Goal: Information Seeking & Learning: Learn about a topic

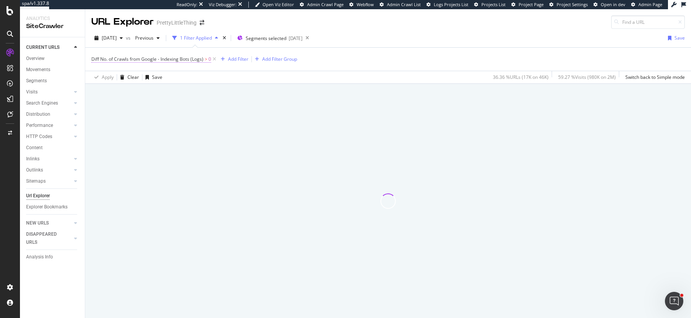
click at [187, 60] on span "Diff No. of Crawls from Google - Indexing Bots (Logs)" at bounding box center [147, 59] width 112 height 7
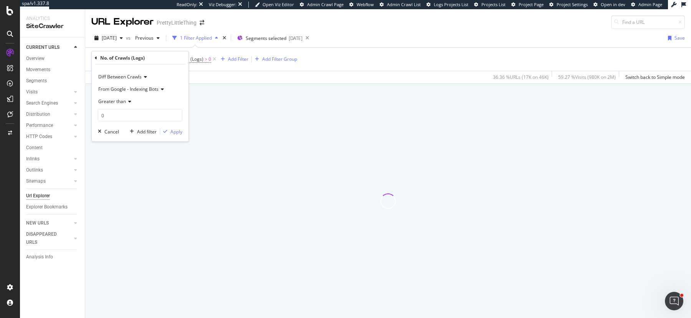
click at [111, 78] on span "Diff Between Crawls" at bounding box center [119, 76] width 43 height 7
click at [170, 59] on div "No. of Crawls (Logs)" at bounding box center [140, 57] width 91 height 13
click at [154, 90] on span "From Google - Indexing Bots" at bounding box center [128, 89] width 60 height 7
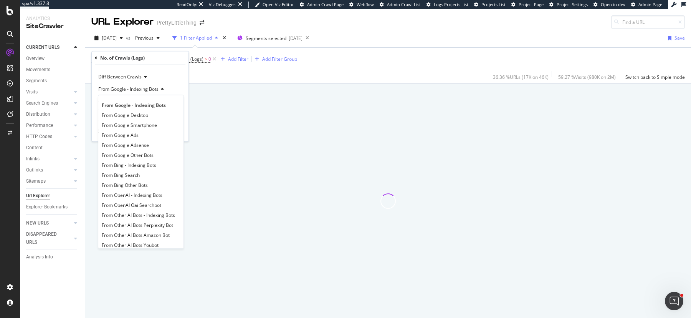
click at [279, 75] on div "Apply Clear Save 36.36 % URLs ( 17K on 46K ) 59.27 % Visits ( 980K on 2M ) Swit…" at bounding box center [388, 77] width 606 height 13
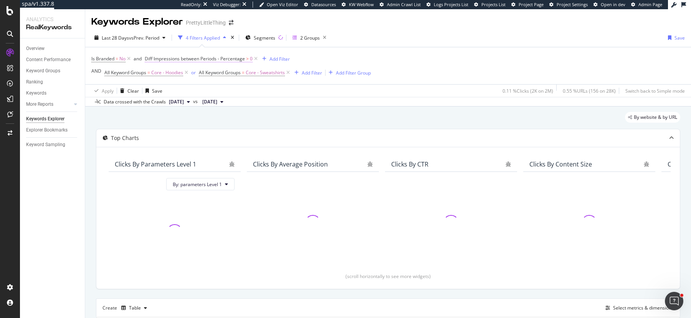
click at [229, 60] on span "Diff Impressions between Periods - Percentage" at bounding box center [195, 58] width 100 height 7
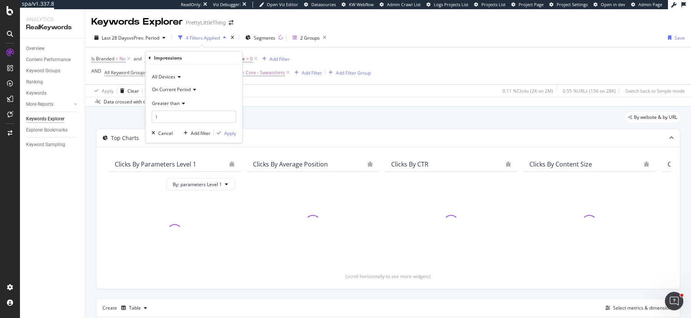
click at [416, 45] on div "Last 28 Days vs Prev. Period 4 Filters Applied Segments 2 Groups Save" at bounding box center [388, 38] width 606 height 15
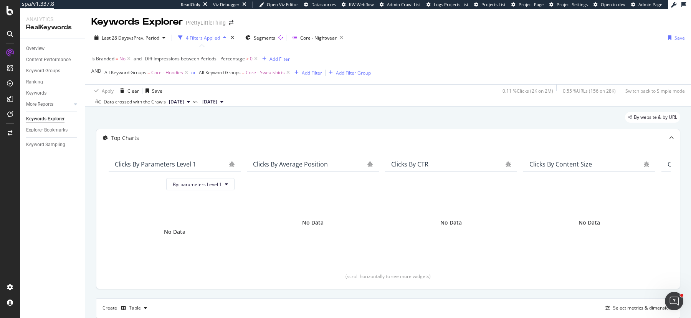
click at [229, 58] on span "Diff Impressions between Periods - Percentage" at bounding box center [195, 58] width 100 height 7
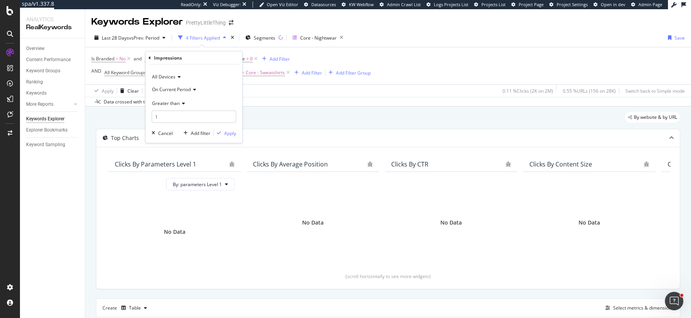
click at [186, 87] on span "On Current Period" at bounding box center [171, 89] width 39 height 7
click at [189, 122] on span "Diff. Between Period - Percentage" at bounding box center [191, 124] width 72 height 7
click at [175, 115] on input "1" at bounding box center [194, 117] width 84 height 12
type input "0"
click at [226, 135] on div "Apply" at bounding box center [230, 132] width 12 height 7
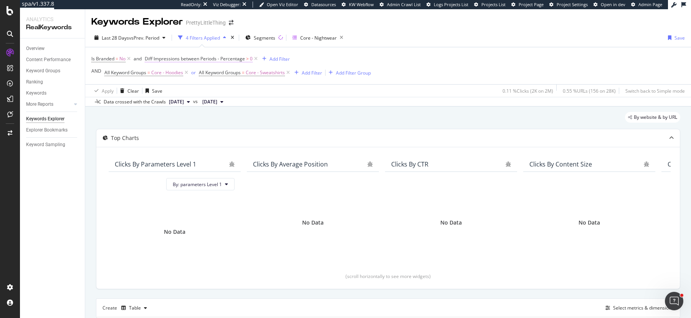
click at [234, 59] on span "Diff Impressions between Periods - Percentage" at bounding box center [195, 58] width 100 height 7
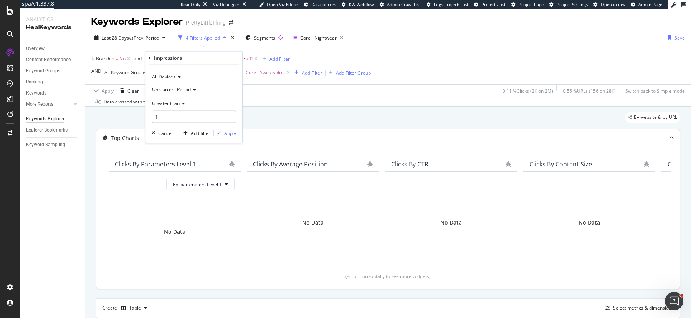
click at [189, 90] on span "On Current Period" at bounding box center [171, 89] width 39 height 7
click at [180, 87] on span "On Current Period" at bounding box center [171, 89] width 39 height 7
click at [207, 122] on span "Diff. Between Period - Percentage" at bounding box center [191, 124] width 72 height 7
click at [190, 115] on input "1" at bounding box center [194, 117] width 84 height 12
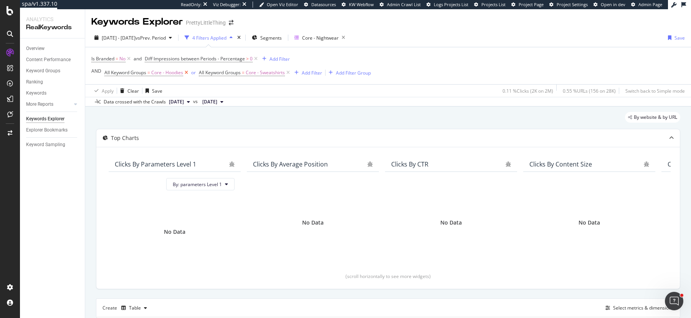
click at [184, 73] on icon at bounding box center [186, 73] width 7 height 8
click at [194, 74] on icon at bounding box center [193, 73] width 7 height 8
click at [184, 73] on icon at bounding box center [186, 73] width 7 height 8
click at [193, 73] on icon at bounding box center [193, 73] width 7 height 8
click at [187, 72] on icon at bounding box center [186, 73] width 7 height 8
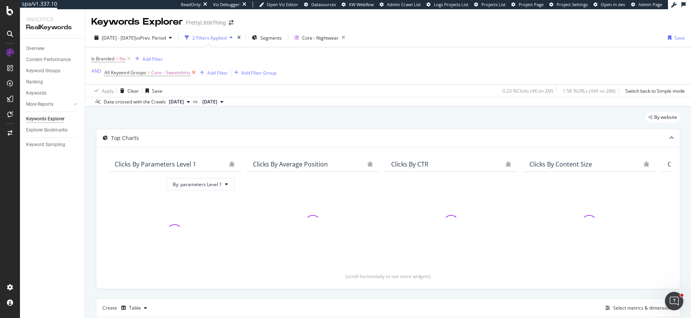
click at [193, 72] on icon at bounding box center [193, 73] width 7 height 8
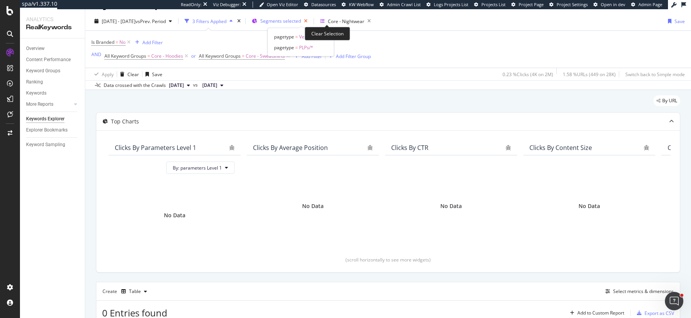
scroll to position [20, 0]
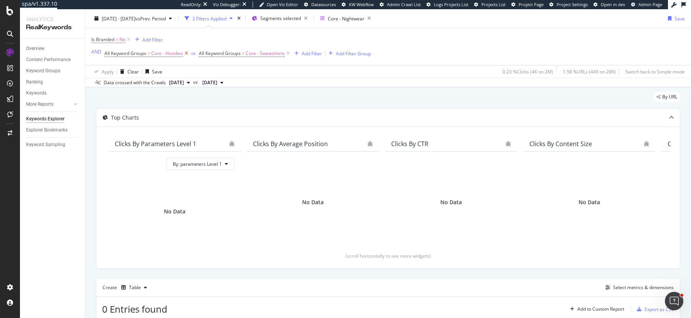
click at [187, 54] on icon at bounding box center [186, 54] width 7 height 8
click at [193, 51] on icon at bounding box center [193, 54] width 7 height 8
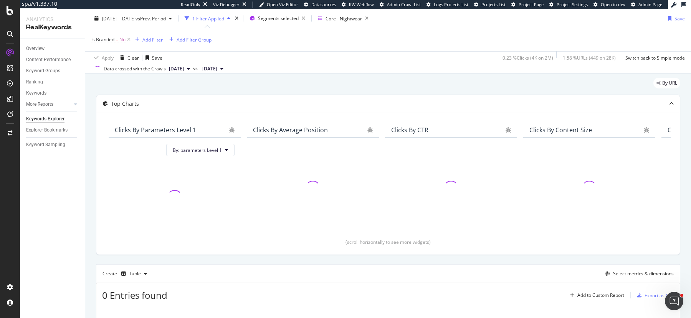
scroll to position [7, 0]
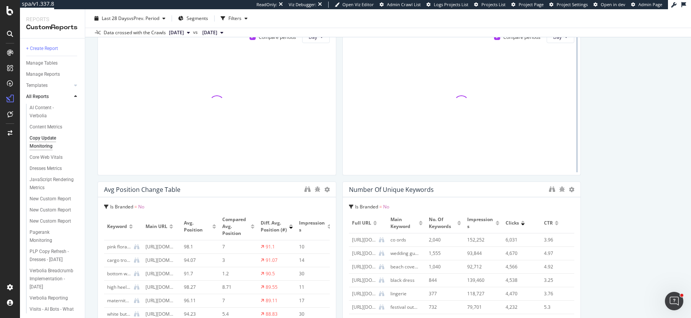
scroll to position [71, 0]
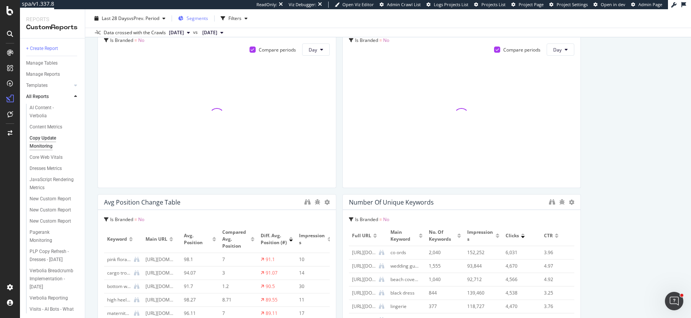
click at [194, 18] on span "Segments" at bounding box center [198, 18] width 22 height 7
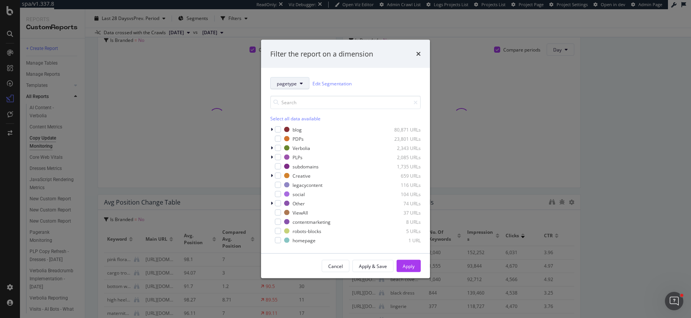
click at [293, 82] on span "pagetype" at bounding box center [287, 83] width 20 height 7
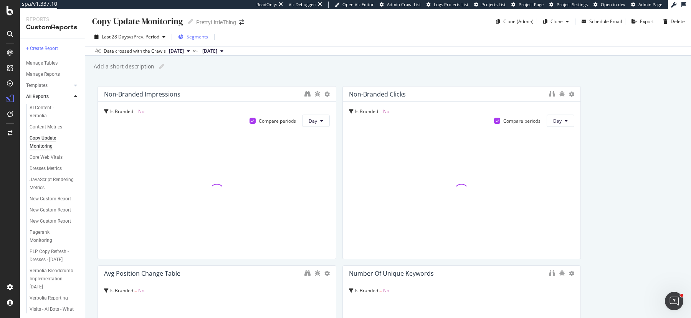
click at [194, 40] on span "Segments" at bounding box center [198, 36] width 22 height 7
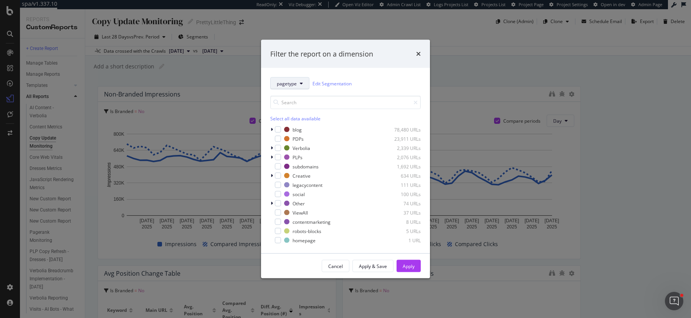
click at [288, 86] on span "pagetype" at bounding box center [287, 83] width 20 height 7
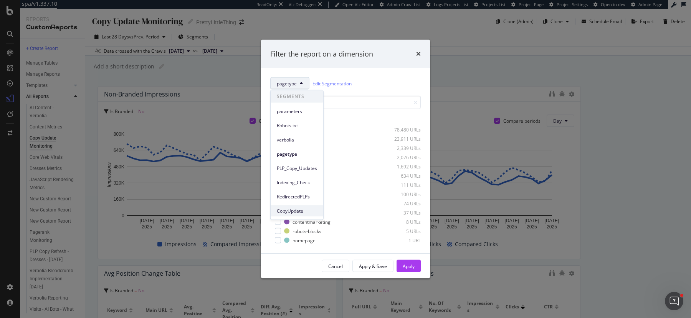
click at [288, 211] on span "CopyUpdate" at bounding box center [297, 210] width 40 height 7
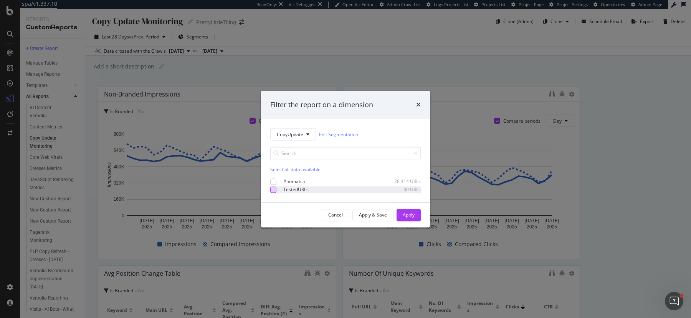
click at [273, 190] on div "modal" at bounding box center [273, 189] width 6 height 6
click at [406, 214] on div "Apply" at bounding box center [409, 214] width 12 height 7
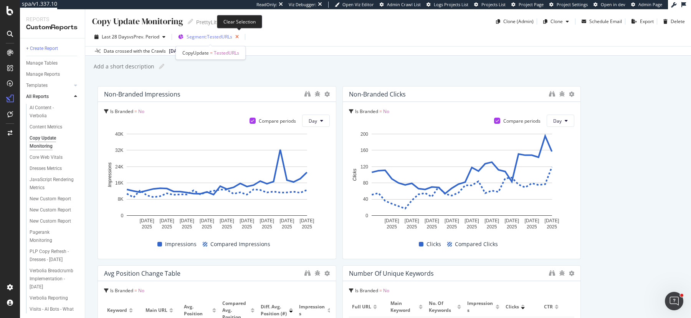
click at [241, 35] on icon "button" at bounding box center [237, 36] width 10 height 11
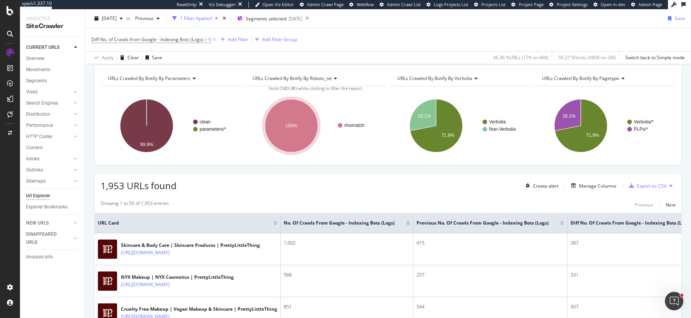
scroll to position [81, 0]
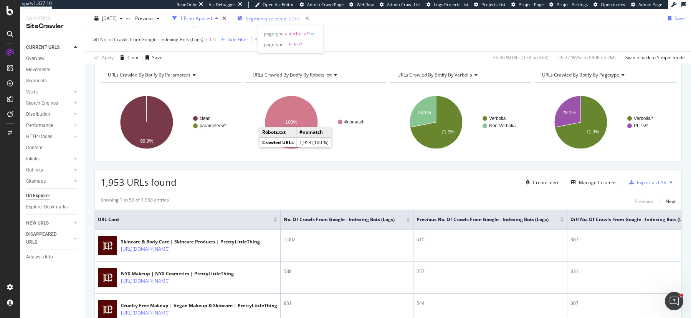
click at [286, 22] on span "Segments selected" at bounding box center [266, 18] width 41 height 7
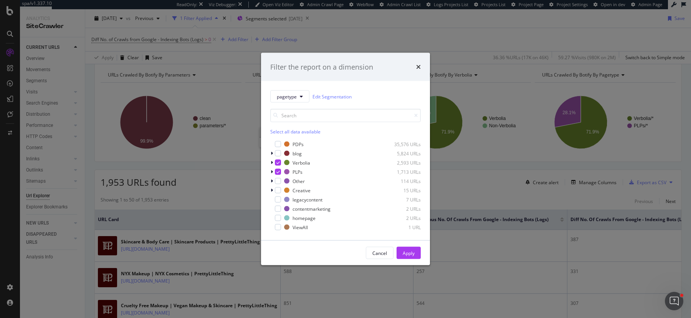
click at [464, 191] on div "Filter the report on a dimension pagetype Edit Segmentation Select all data ava…" at bounding box center [345, 159] width 691 height 318
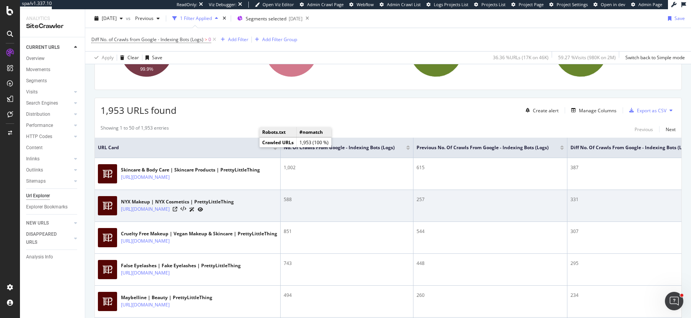
scroll to position [125, 0]
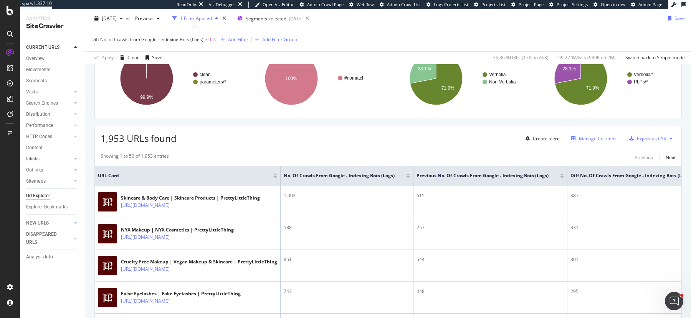
click at [601, 137] on div "Manage Columns" at bounding box center [598, 138] width 38 height 7
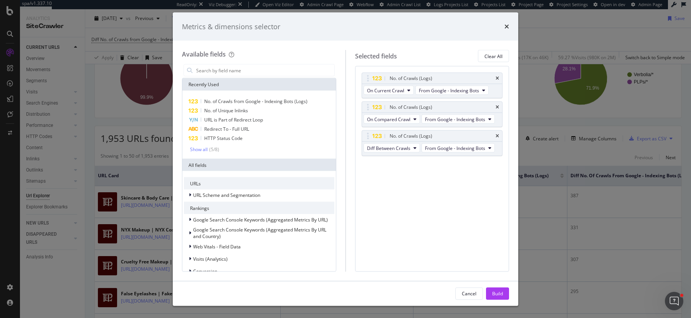
click at [557, 157] on div "Metrics & dimensions selector Available fields Recently Used No. of Crawls from…" at bounding box center [345, 159] width 691 height 318
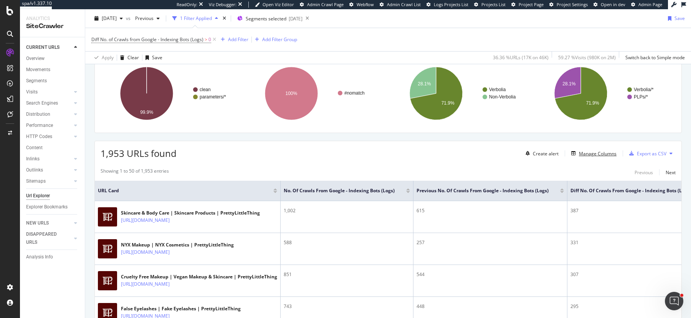
scroll to position [101, 0]
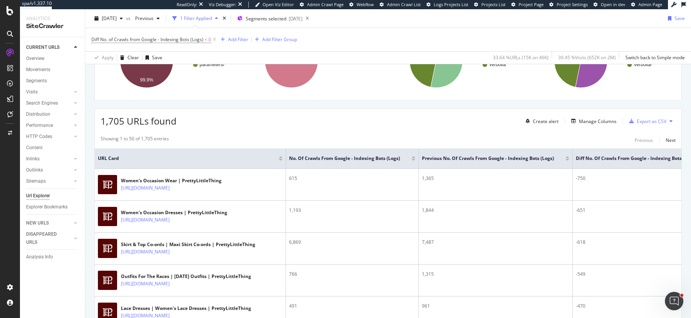
scroll to position [136, 0]
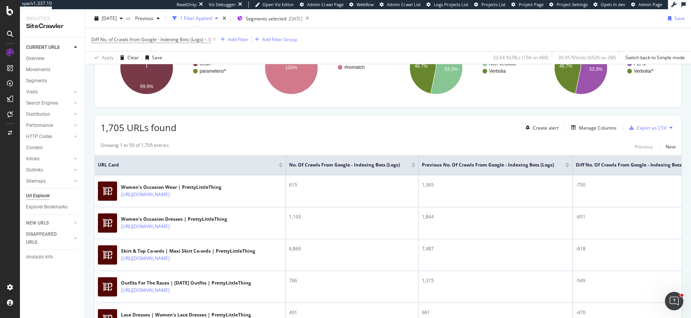
click at [203, 38] on span "Diff No. of Crawls from Google - Indexing Bots (Logs) < 0" at bounding box center [151, 39] width 120 height 7
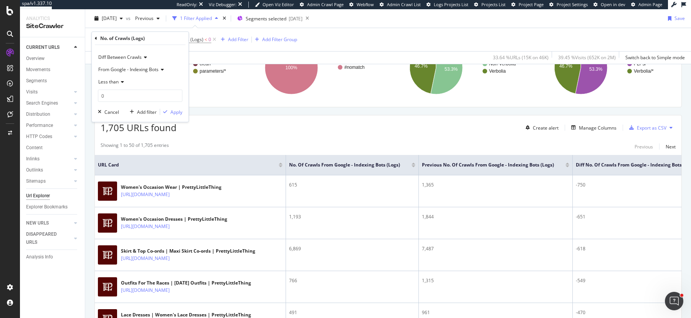
click at [304, 132] on div "1,705 URLs found Create alert Manage Columns Export as CSV" at bounding box center [388, 124] width 587 height 19
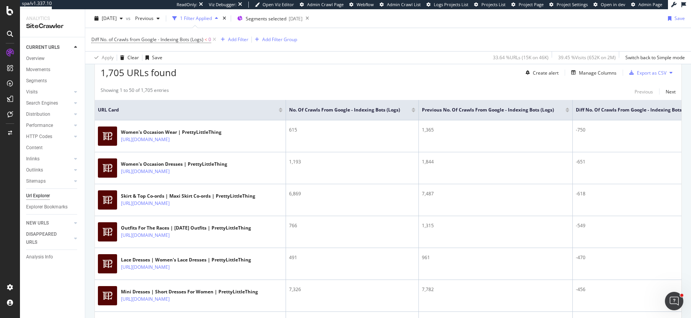
scroll to position [191, 0]
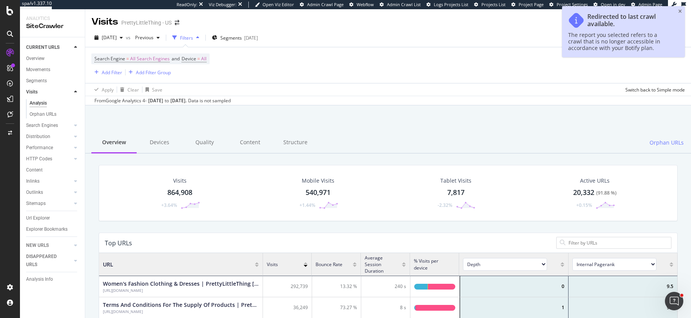
scroll to position [230, 578]
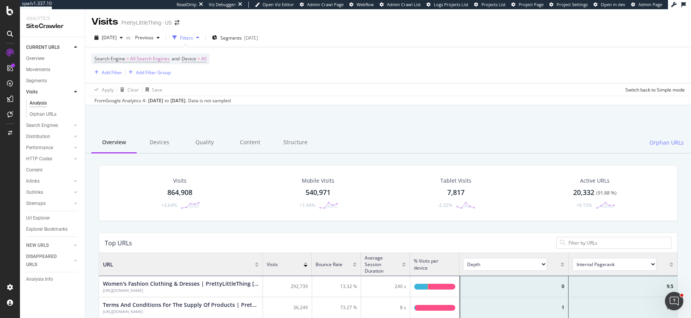
drag, startPoint x: 150, startPoint y: 100, endPoint x: 213, endPoint y: 102, distance: 63.8
click at [213, 102] on div "From Google Analytics 4 - Jul. 31, 2025 to Aug. 26, 2025 . Data is not sampled" at bounding box center [162, 100] width 136 height 7
click at [117, 41] on span "[DATE]" at bounding box center [109, 37] width 15 height 7
click at [144, 94] on div "2025 Aug. 2nd 23.3K URLs" at bounding box center [137, 96] width 68 height 7
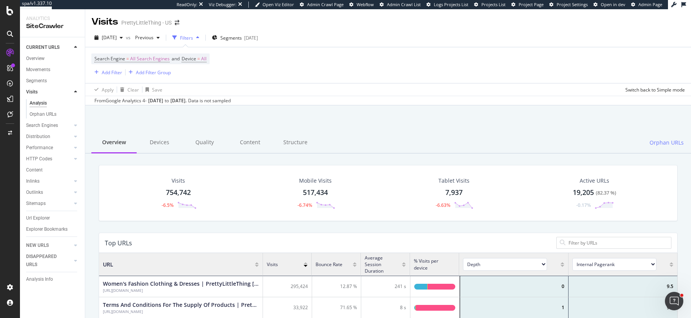
scroll to position [230, 578]
drag, startPoint x: 150, startPoint y: 100, endPoint x: 210, endPoint y: 103, distance: 60.8
click at [210, 103] on div "From Google Analytics 4 - Jul. 03, 2025 to Jul. 29, 2025 . Data is not sampled" at bounding box center [388, 100] width 606 height 9
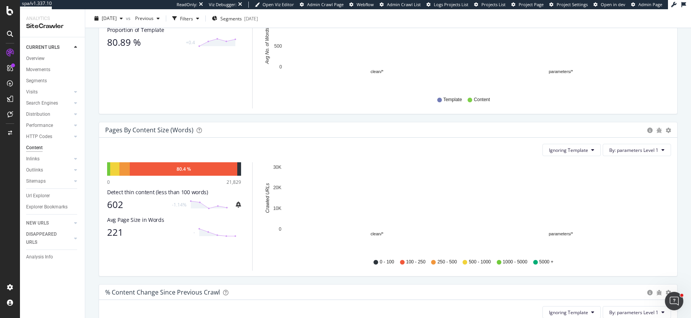
scroll to position [178, 0]
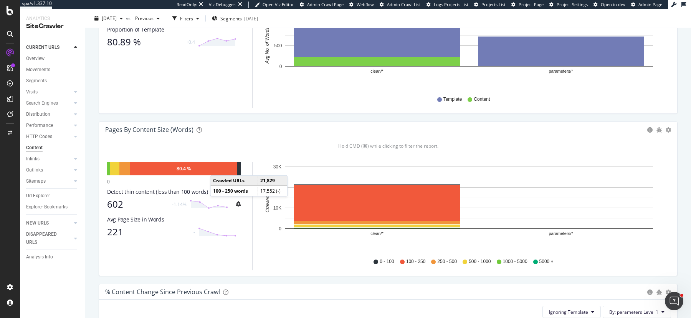
click at [218, 167] on div "80.4 %" at bounding box center [184, 168] width 108 height 13
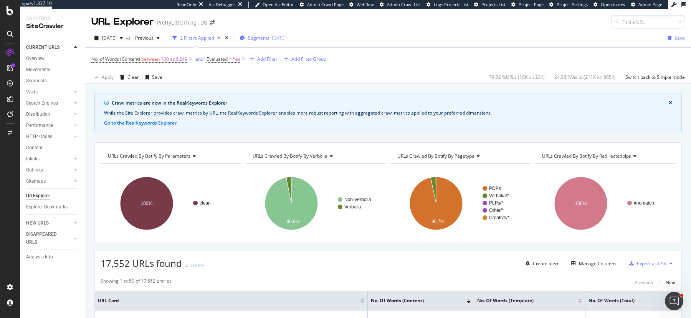
click at [270, 38] on span "Segments" at bounding box center [259, 38] width 22 height 7
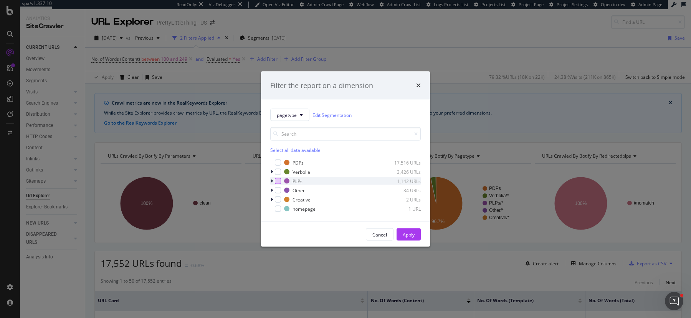
click at [279, 181] on div "modal" at bounding box center [278, 181] width 6 height 6
click at [410, 235] on div "Apply" at bounding box center [409, 234] width 12 height 7
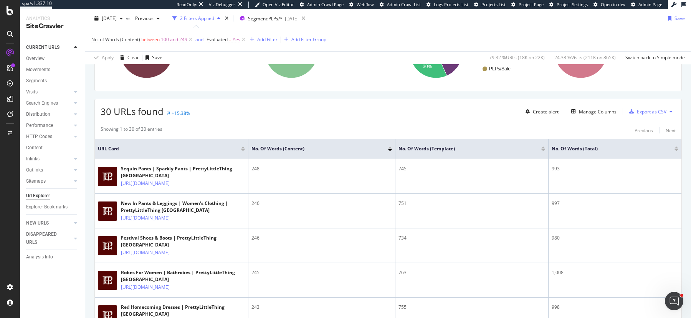
scroll to position [154, 0]
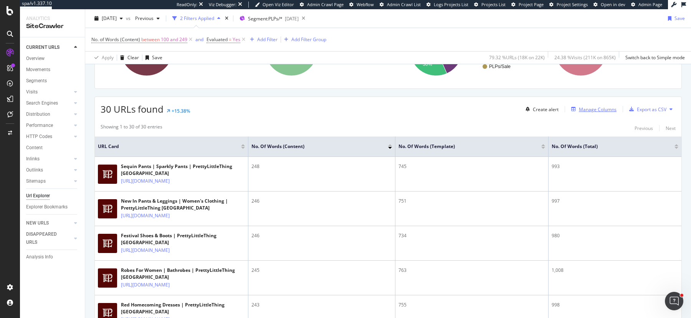
click at [585, 106] on div "Manage Columns" at bounding box center [598, 109] width 38 height 7
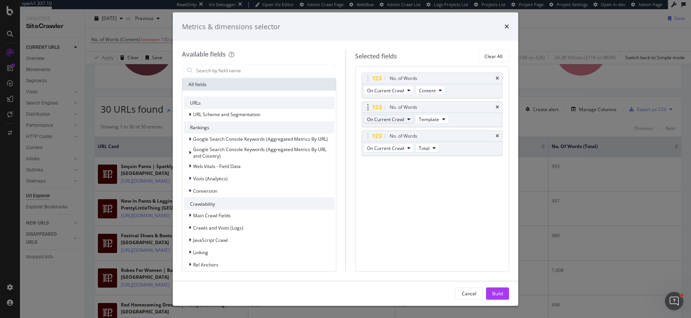
click at [408, 118] on icon "modal" at bounding box center [408, 119] width 3 height 5
click at [397, 148] on span "On Compared Crawl" at bounding box center [391, 146] width 43 height 7
click at [440, 116] on span "Template" at bounding box center [435, 119] width 20 height 7
click at [437, 160] on span "Content" at bounding box center [437, 160] width 21 height 7
click at [394, 150] on span "On Current Crawl" at bounding box center [385, 147] width 37 height 7
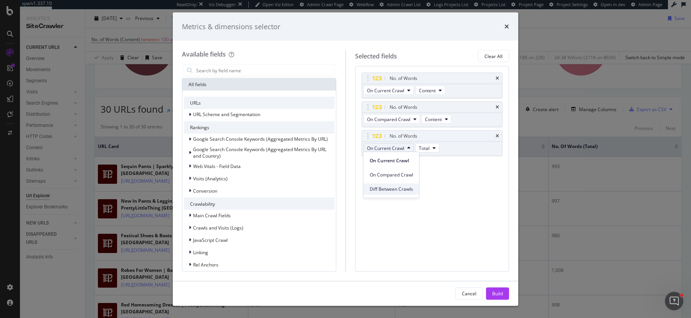
click at [397, 185] on span "Diff Between Crawls" at bounding box center [391, 188] width 43 height 7
click at [435, 150] on button "Total" at bounding box center [434, 147] width 24 height 9
click at [430, 185] on div "Content" at bounding box center [436, 188] width 33 height 11
click at [502, 291] on div "Build" at bounding box center [497, 292] width 11 height 7
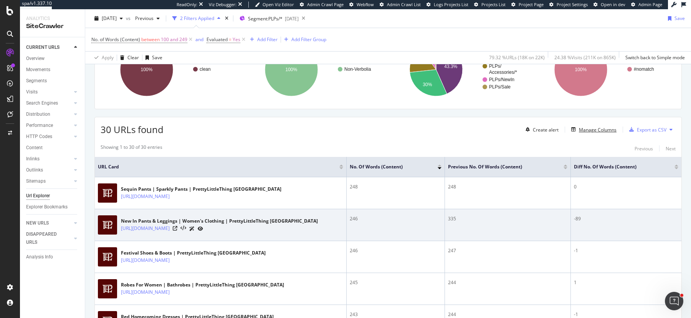
scroll to position [135, 0]
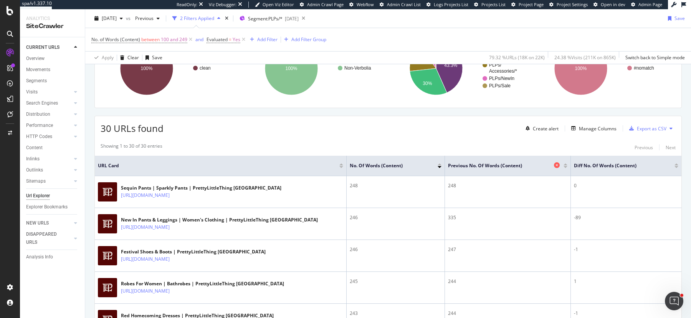
click at [486, 162] on span "Previous No. of Words (Content)" at bounding box center [500, 165] width 104 height 7
click at [154, 17] on span "Previous" at bounding box center [143, 18] width 22 height 7
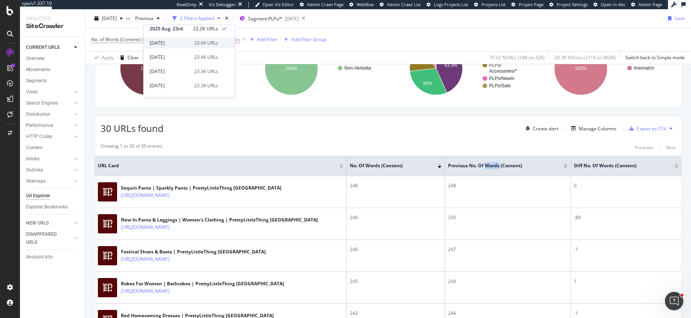
scroll to position [26, 0]
click at [200, 78] on div "23.3K URLs" at bounding box center [206, 76] width 24 height 7
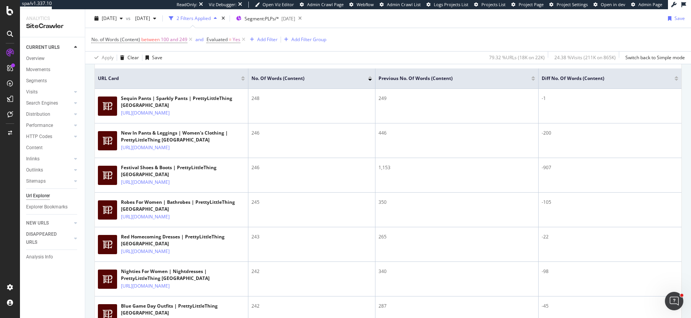
scroll to position [223, 0]
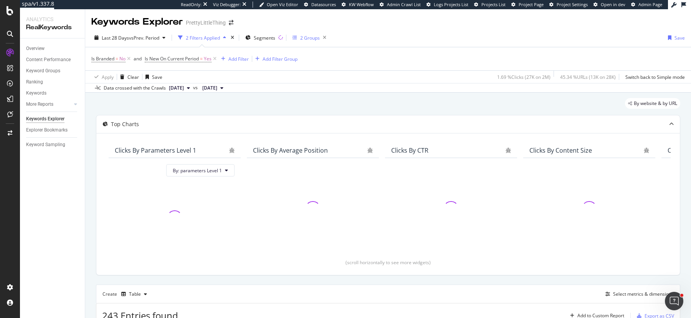
click at [308, 35] on div "2 Groups" at bounding box center [310, 38] width 20 height 7
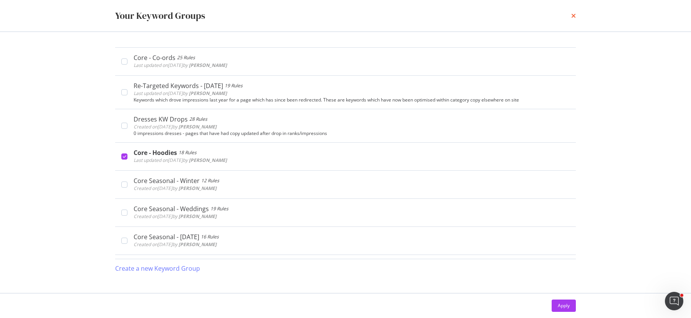
click at [575, 17] on icon "times" at bounding box center [573, 16] width 5 height 6
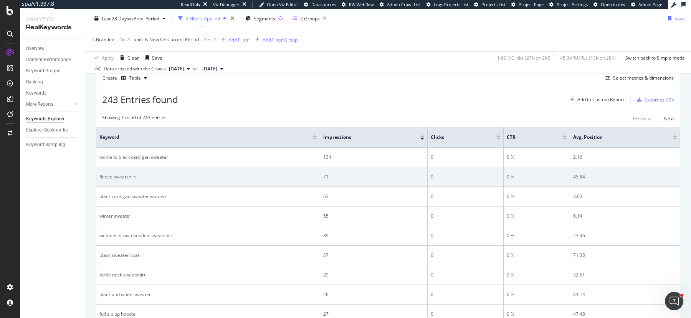
scroll to position [218, 0]
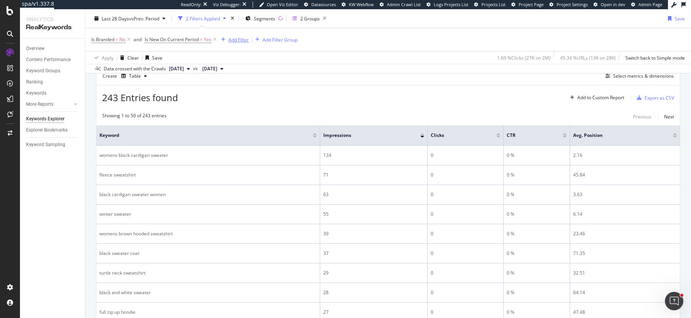
click at [237, 40] on div "Add Filter" at bounding box center [238, 39] width 20 height 7
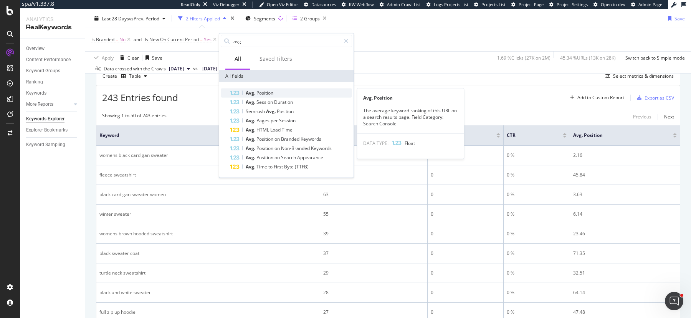
type input "avg"
click at [277, 94] on div "Avg. Position" at bounding box center [291, 92] width 122 height 9
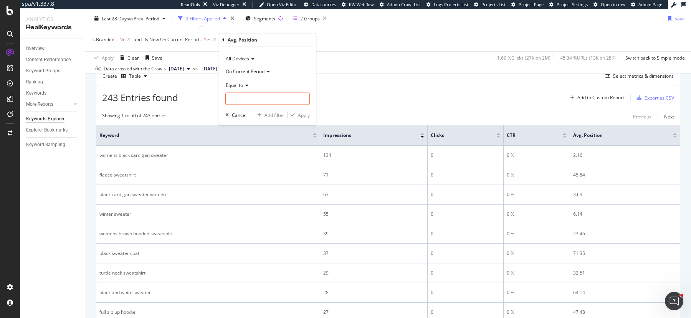
click at [241, 84] on span "Equal to" at bounding box center [234, 84] width 17 height 7
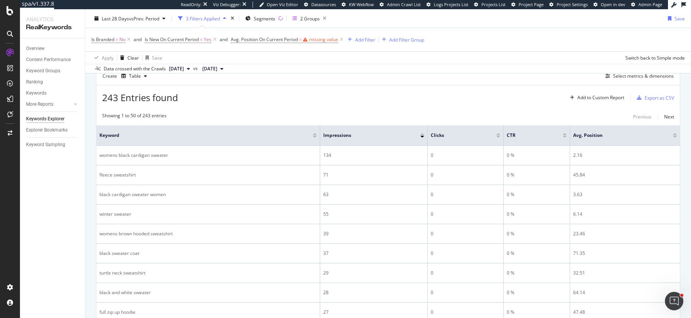
click at [418, 85] on div "243 Entries found Add to Custom Report Export as CSV" at bounding box center [388, 94] width 584 height 19
click at [341, 39] on icon at bounding box center [341, 40] width 7 height 8
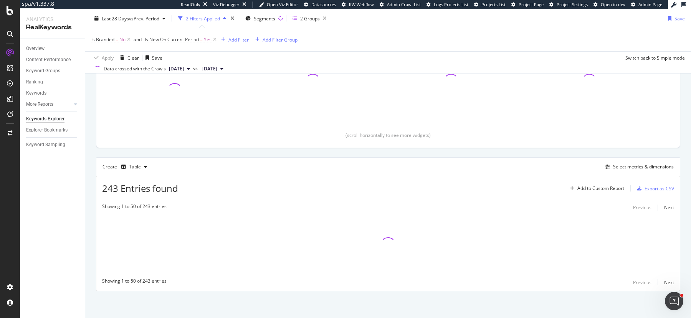
scroll to position [126, 0]
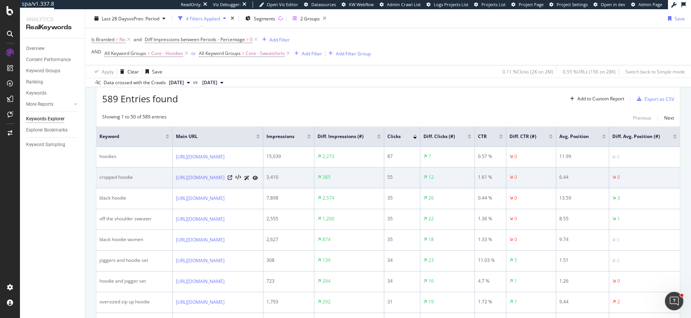
scroll to position [236, 0]
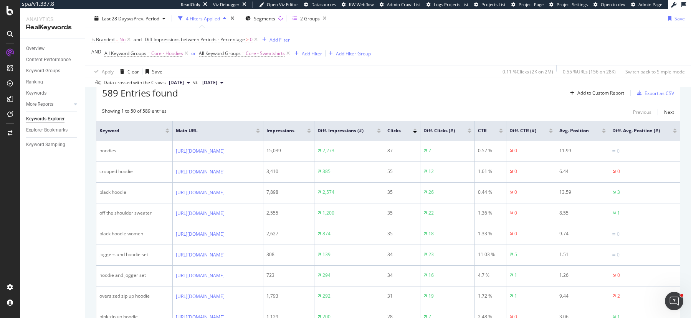
click at [381, 131] on div at bounding box center [379, 132] width 4 height 2
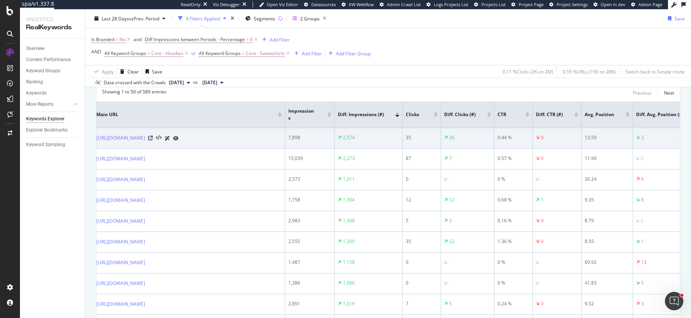
scroll to position [0, 92]
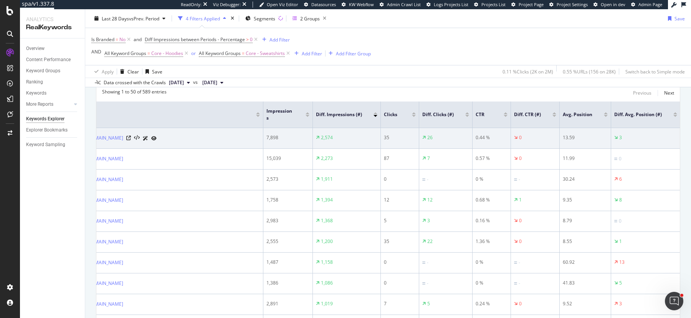
click at [569, 134] on div "13.59" at bounding box center [585, 137] width 45 height 7
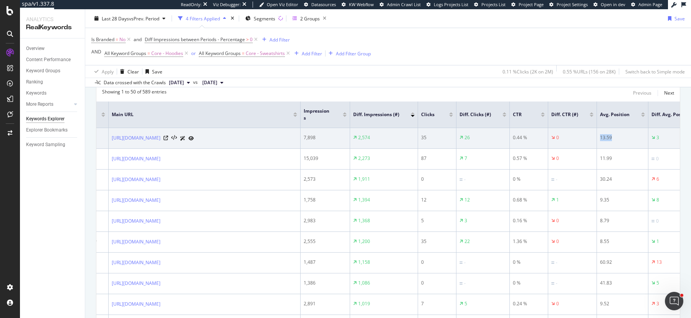
scroll to position [0, 0]
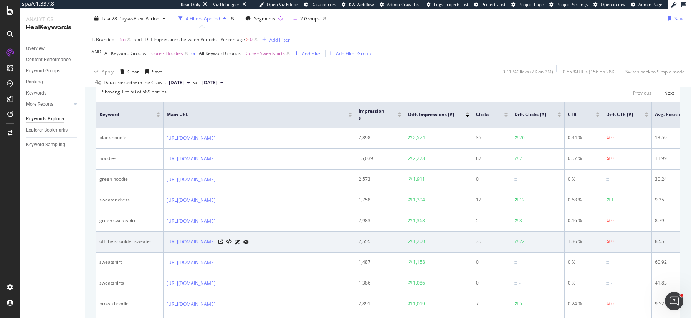
click at [131, 245] on div "off the shoulder sweater" at bounding box center [129, 241] width 61 height 7
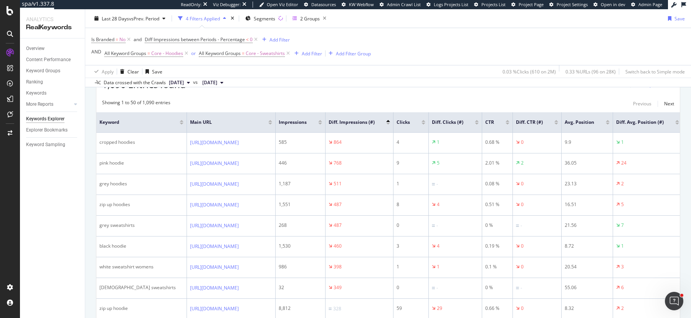
scroll to position [245, 0]
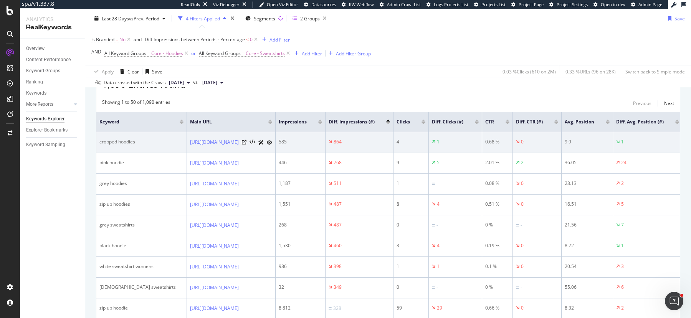
click at [134, 139] on div "cropped hoodies" at bounding box center [141, 141] width 84 height 7
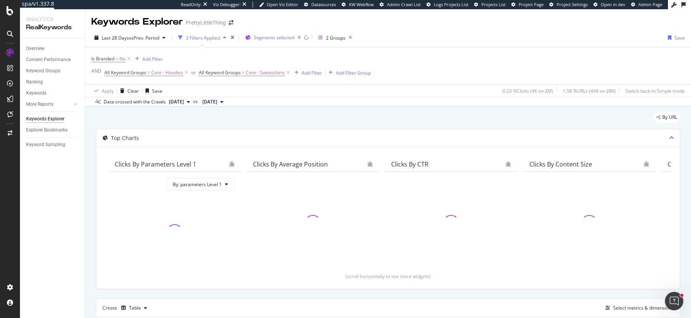
click at [285, 36] on span "Segments selected" at bounding box center [274, 37] width 41 height 7
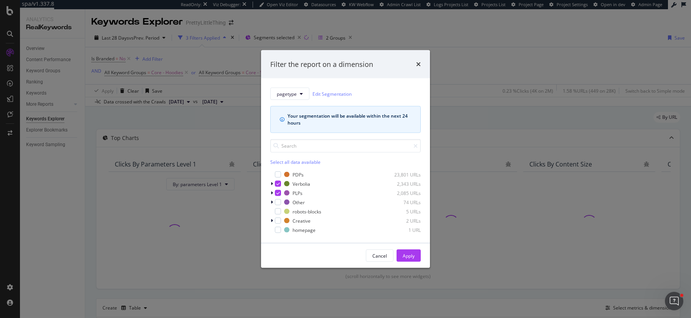
click at [515, 74] on div "Filter the report on a dimension pagetype Edit Segmentation Your segmentation w…" at bounding box center [345, 159] width 691 height 318
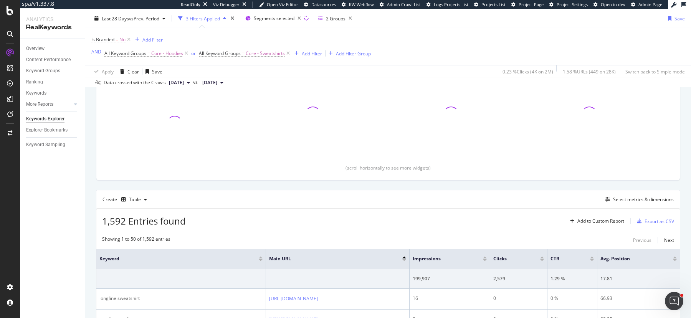
scroll to position [104, 0]
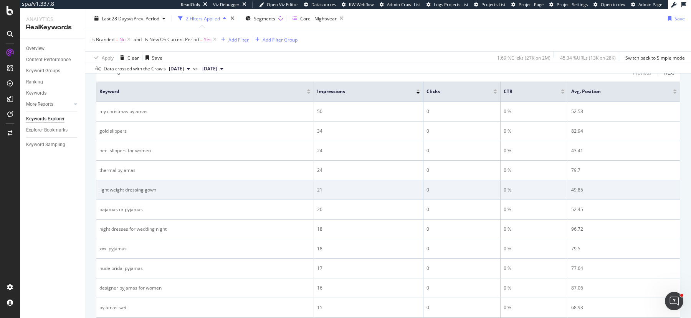
scroll to position [255, 0]
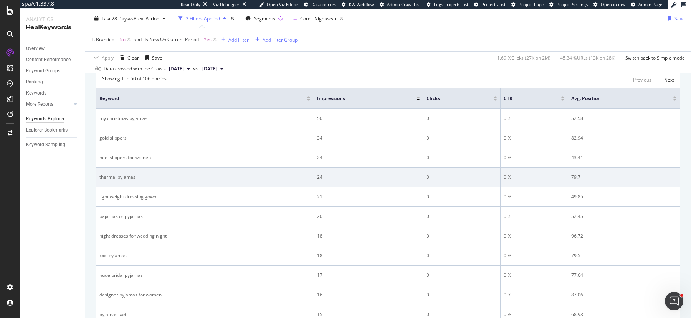
click at [123, 177] on div "thermal pyjamas" at bounding box center [204, 177] width 211 height 7
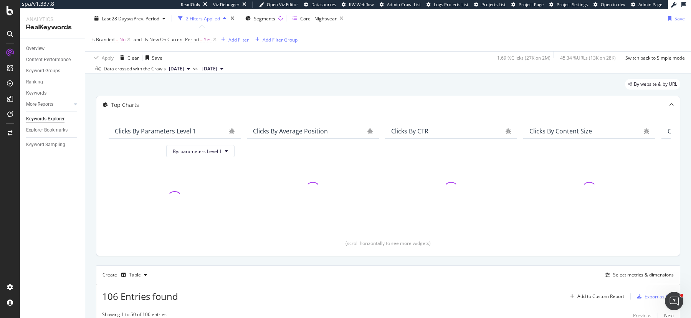
scroll to position [0, 0]
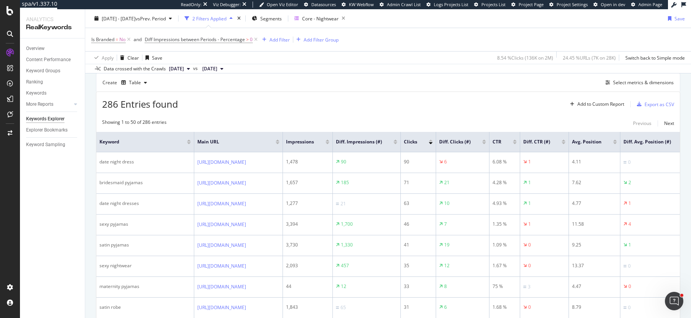
scroll to position [222, 0]
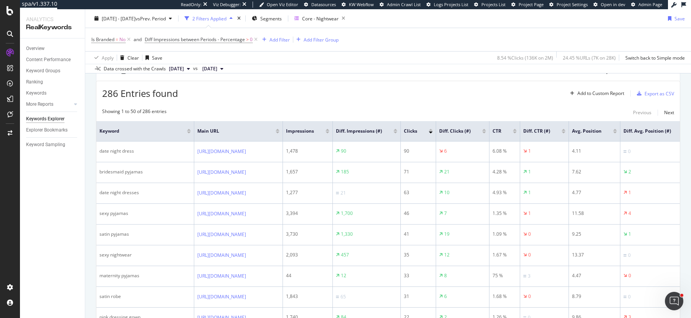
click at [397, 131] on div at bounding box center [396, 132] width 4 height 2
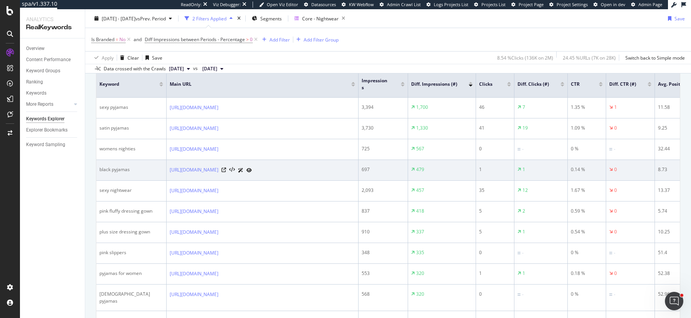
scroll to position [275, 0]
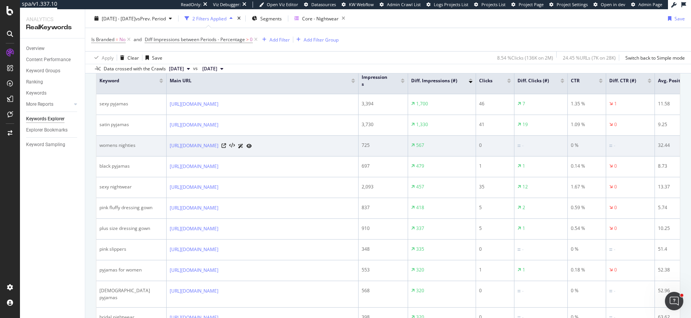
click at [129, 148] on div "womens nighties" at bounding box center [131, 145] width 64 height 7
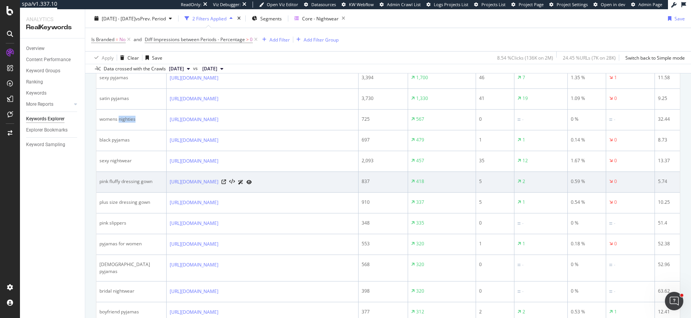
scroll to position [302, 0]
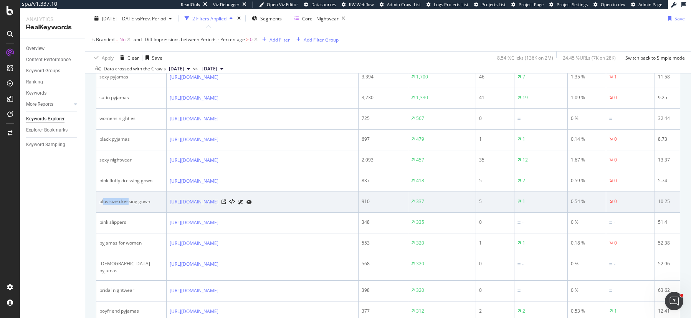
drag, startPoint x: 103, startPoint y: 222, endPoint x: 128, endPoint y: 222, distance: 25.0
click at [128, 205] on div "plus size dressing gown" at bounding box center [131, 201] width 64 height 7
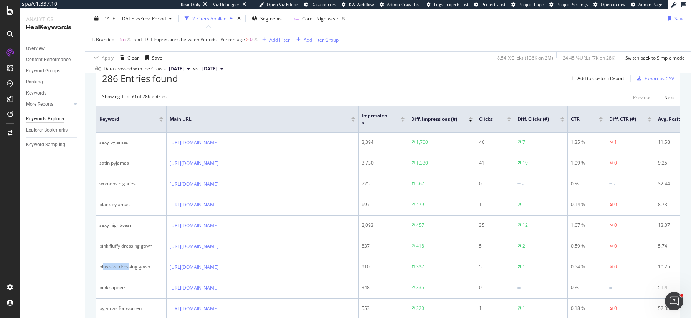
scroll to position [235, 0]
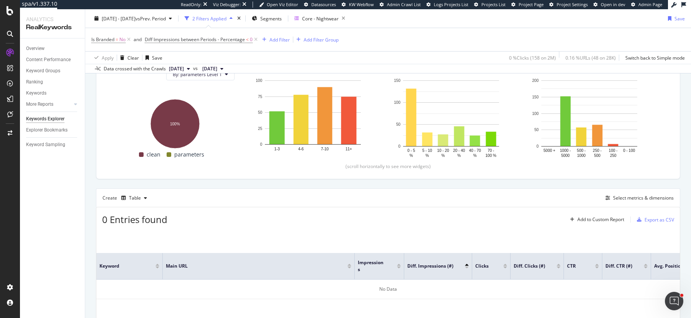
scroll to position [93, 0]
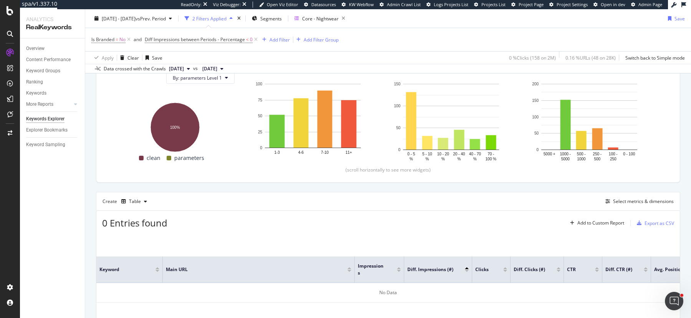
click at [210, 34] on span "Diff Impressions between Periods - Percentage < 0" at bounding box center [202, 39] width 114 height 11
click at [209, 38] on span "Diff Impressions between Periods - Percentage" at bounding box center [195, 39] width 100 height 7
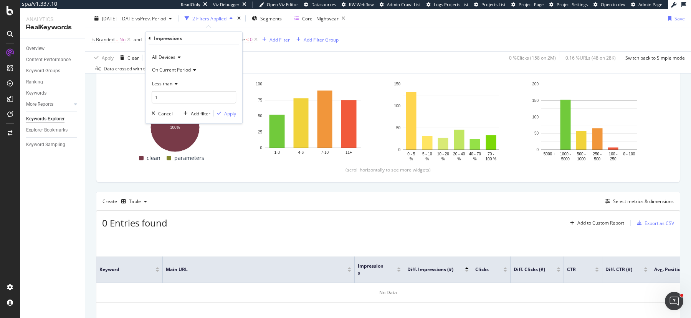
click at [174, 69] on span "On Current Period" at bounding box center [171, 69] width 39 height 7
click at [180, 102] on span "Diff. Between Period - Percentage" at bounding box center [191, 105] width 72 height 7
click at [168, 81] on span "Less than" at bounding box center [162, 83] width 20 height 7
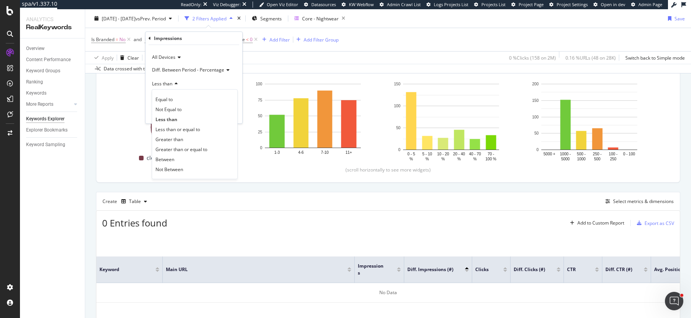
click at [231, 82] on div "Less than" at bounding box center [194, 83] width 84 height 12
click at [190, 96] on input "1" at bounding box center [194, 97] width 84 height 12
type input "0"
click at [230, 112] on div "Apply" at bounding box center [230, 113] width 12 height 7
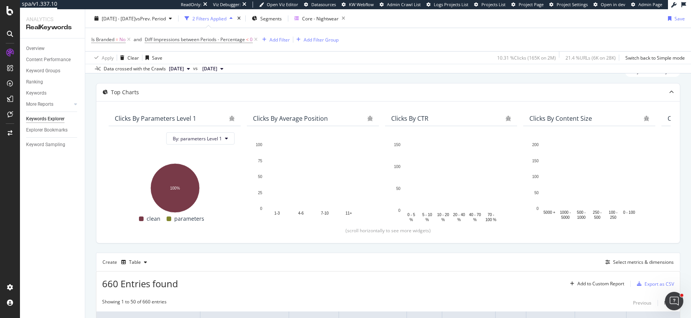
scroll to position [3, 0]
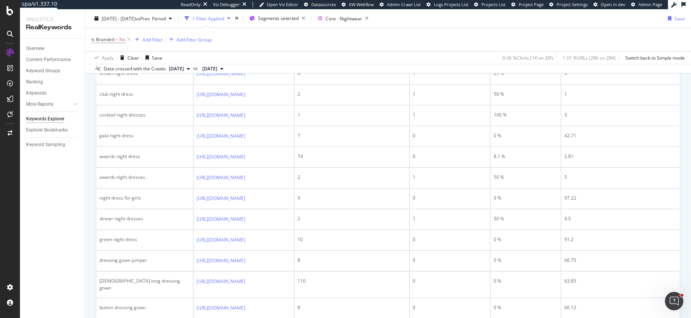
scroll to position [396, 0]
click at [368, 23] on div "Core - Nightwear" at bounding box center [345, 18] width 54 height 11
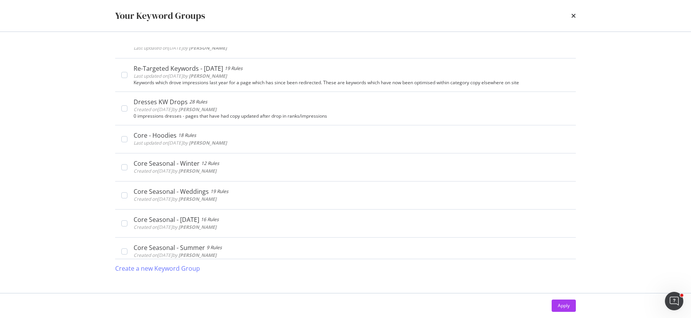
scroll to position [701, 0]
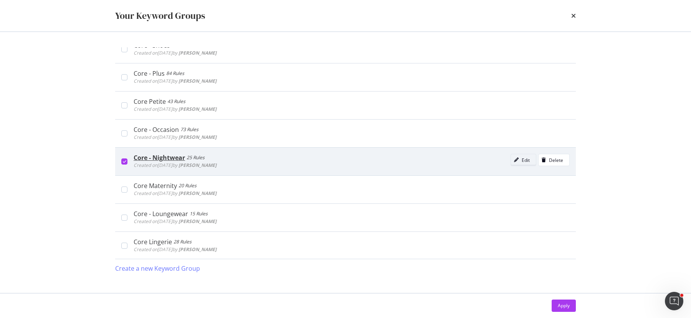
click at [518, 157] on icon "modal" at bounding box center [516, 159] width 5 height 5
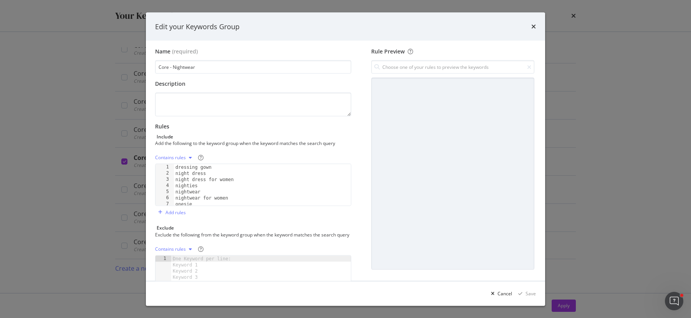
scroll to position [0, 0]
click at [534, 28] on icon "times" at bounding box center [533, 26] width 5 height 6
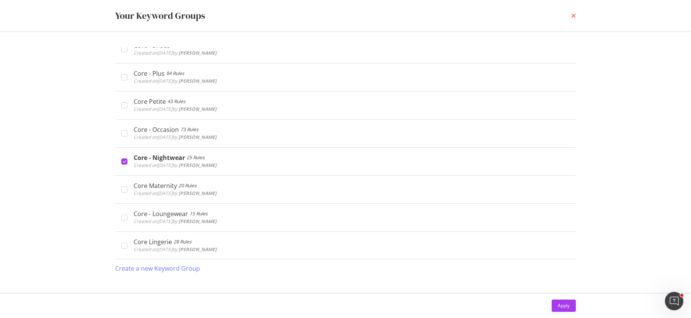
click at [572, 14] on icon "times" at bounding box center [573, 16] width 5 height 6
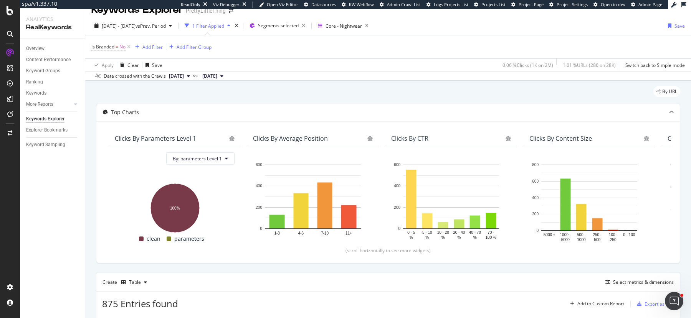
scroll to position [6, 0]
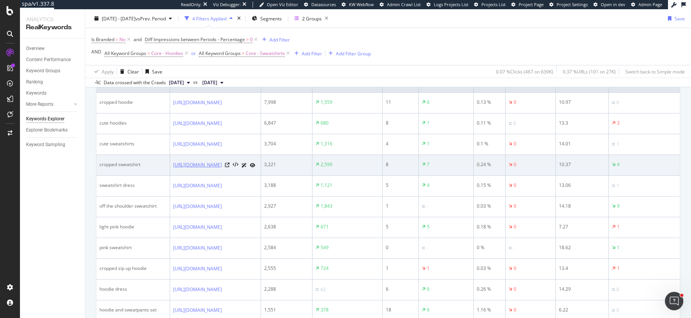
scroll to position [294, 0]
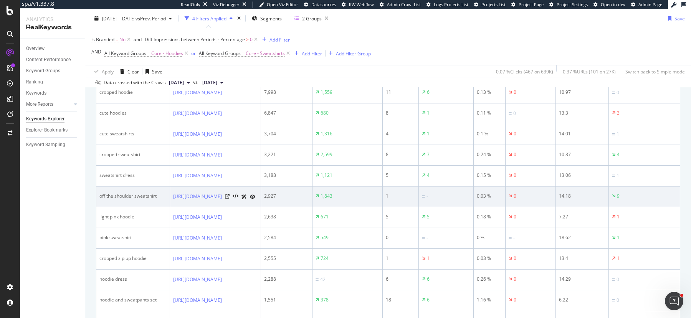
click at [122, 199] on div "off the shoulder sweatshirt" at bounding box center [132, 195] width 67 height 7
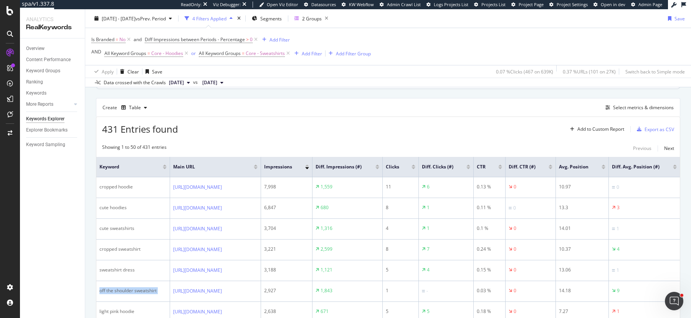
scroll to position [201, 0]
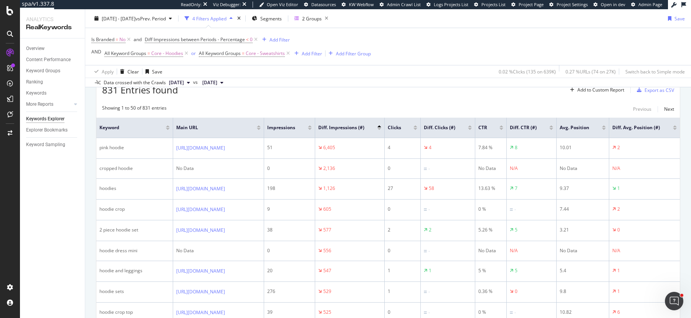
scroll to position [240, 0]
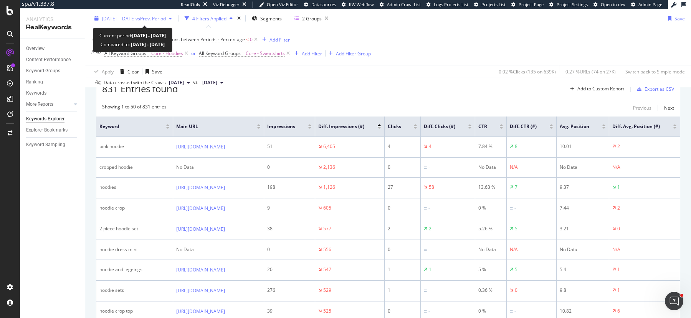
click at [166, 19] on span "vs Prev. Period" at bounding box center [151, 18] width 30 height 7
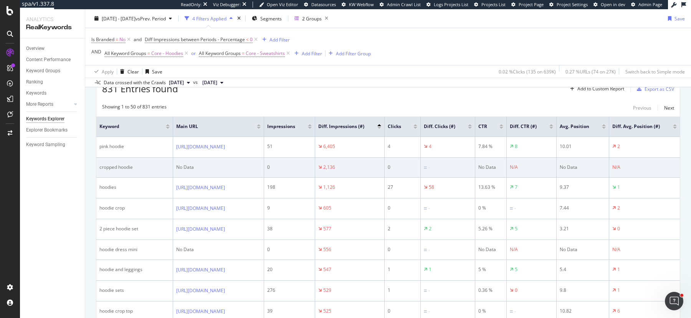
click at [180, 170] on div "No Data" at bounding box center [218, 167] width 84 height 7
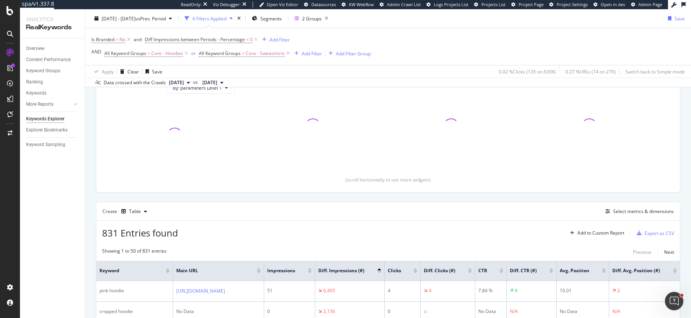
scroll to position [68, 0]
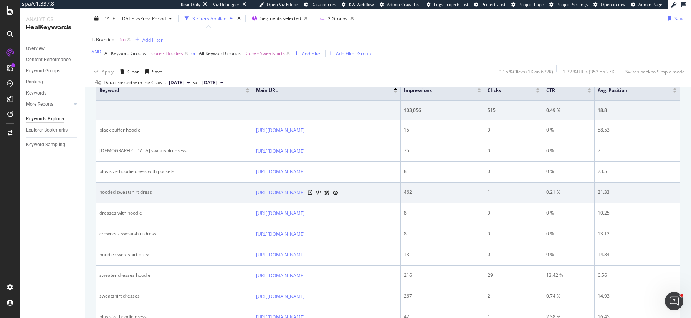
scroll to position [279, 0]
click at [133, 187] on div "hooded sweatshirt dress" at bounding box center [174, 189] width 150 height 7
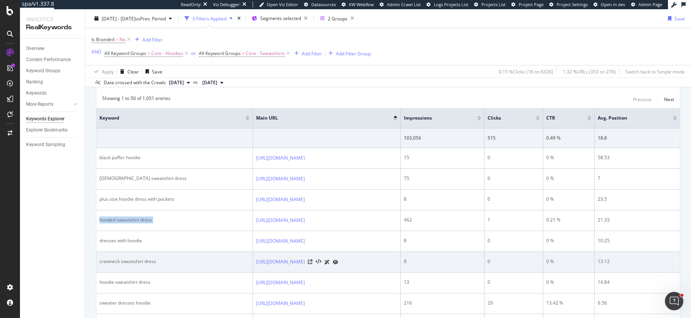
scroll to position [197, 0]
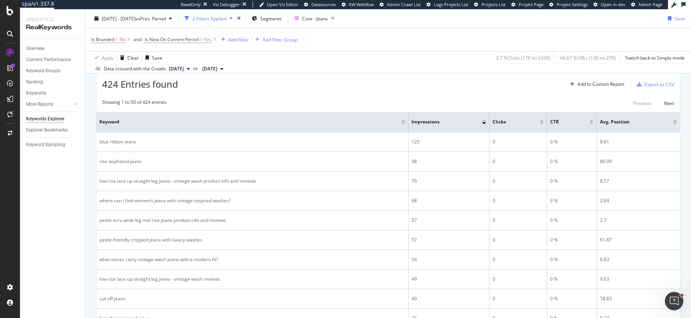
scroll to position [237, 0]
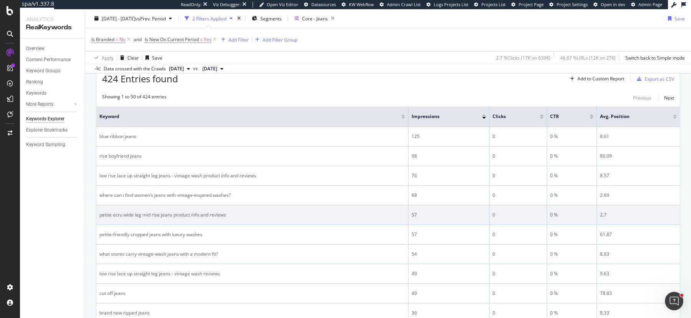
click at [142, 213] on div "petite ecru wide leg mid rise jeans product info and reviews" at bounding box center [252, 214] width 306 height 7
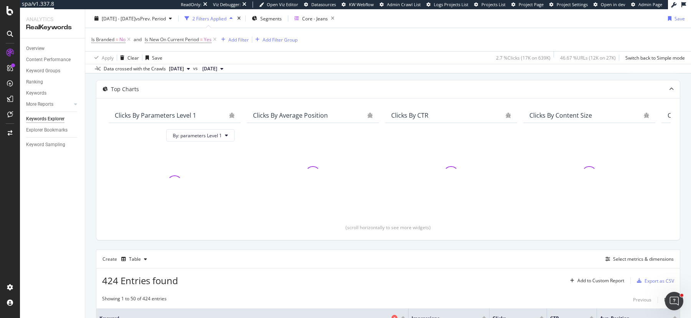
scroll to position [0, 0]
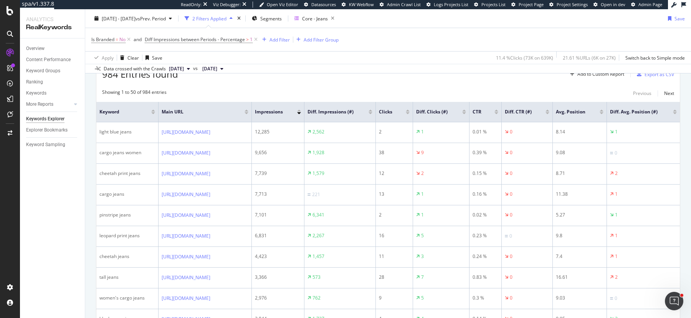
scroll to position [246, 0]
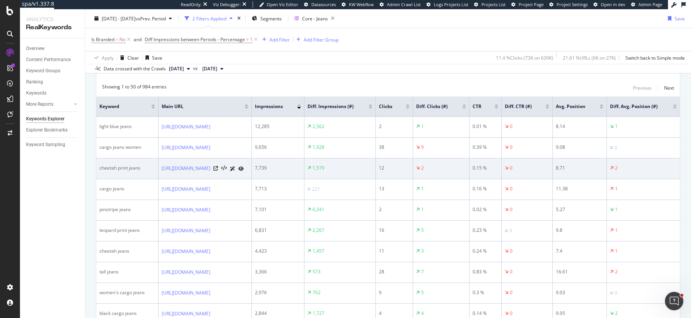
click at [117, 171] on div "cheetah print jeans" at bounding box center [127, 167] width 56 height 7
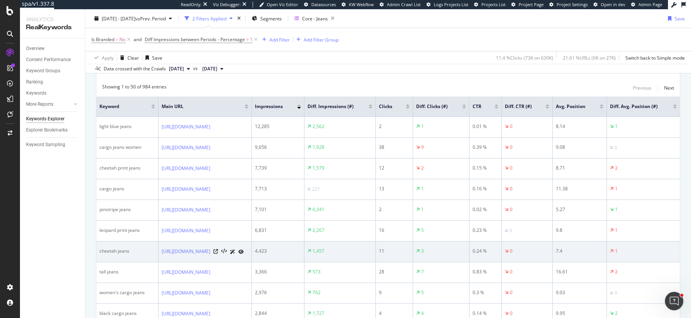
click at [111, 254] on div "cheetah jeans" at bounding box center [127, 250] width 56 height 7
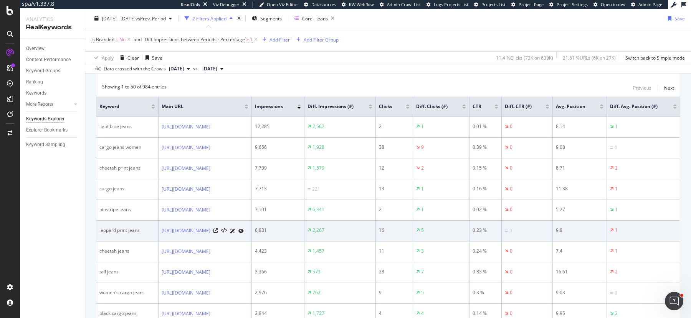
click at [108, 233] on div "leopard print jeans" at bounding box center [127, 230] width 56 height 7
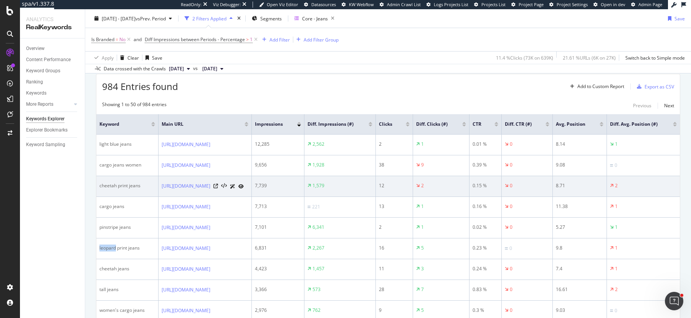
scroll to position [0, 0]
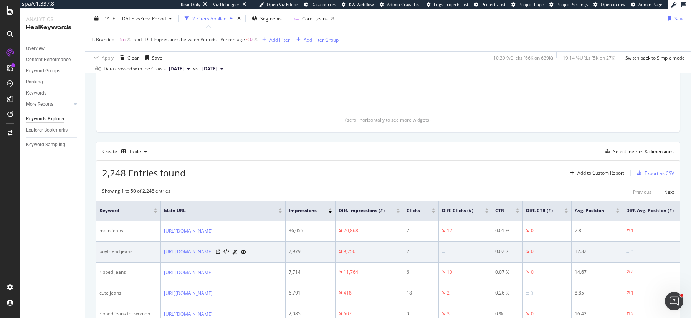
scroll to position [116, 0]
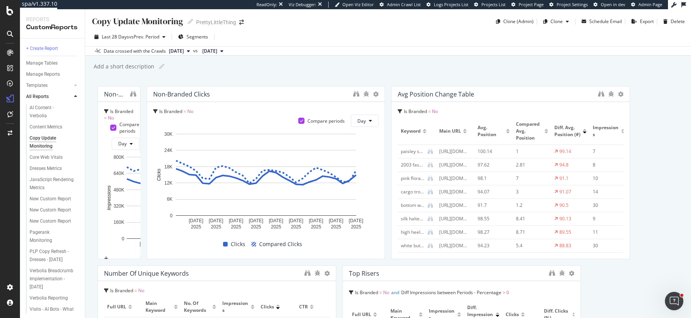
drag, startPoint x: 335, startPoint y: 177, endPoint x: 566, endPoint y: 182, distance: 231.6
click at [199, 39] on span "Segments" at bounding box center [198, 36] width 22 height 7
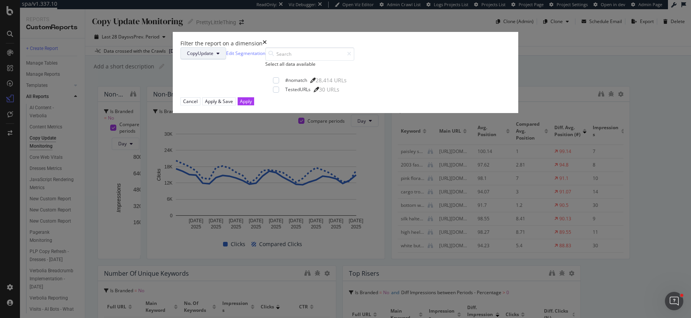
click at [226, 60] on button "CopyUpdate" at bounding box center [203, 53] width 46 height 12
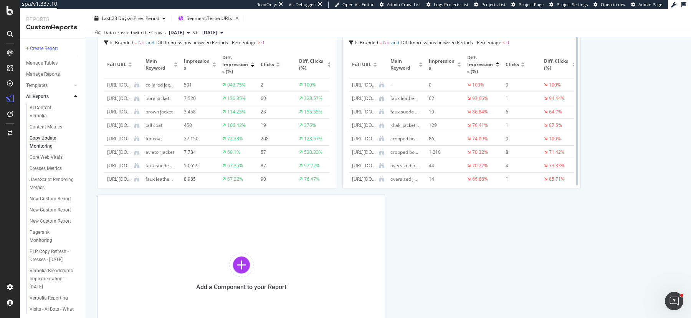
scroll to position [497, 0]
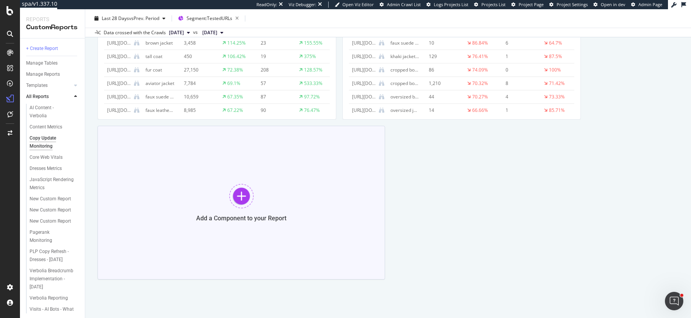
click at [228, 177] on div "Add a Component to your Report" at bounding box center [242, 203] width 288 height 154
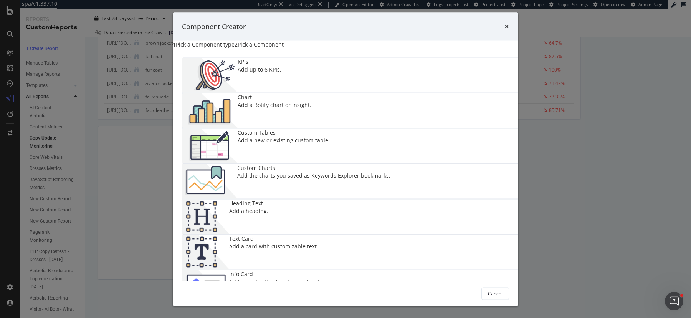
click at [604, 203] on div "Component Creator 1 Pick a Component type 2 Pick a Component KPIs Add up to 6 K…" at bounding box center [345, 159] width 691 height 318
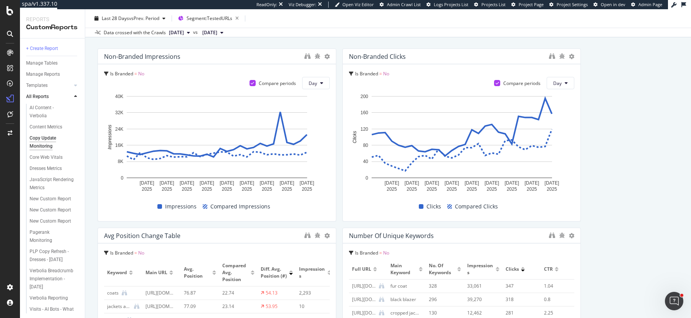
scroll to position [0, 0]
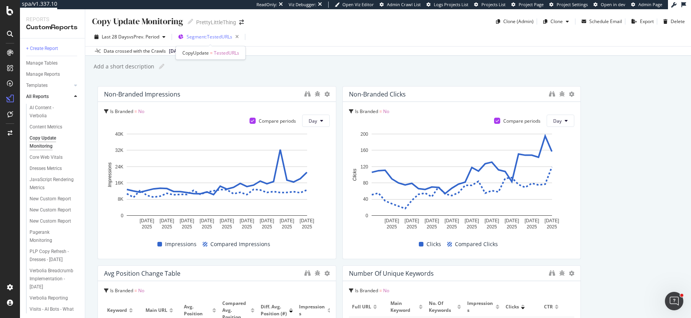
click at [215, 35] on span "Segment: TestedURLs" at bounding box center [210, 36] width 46 height 7
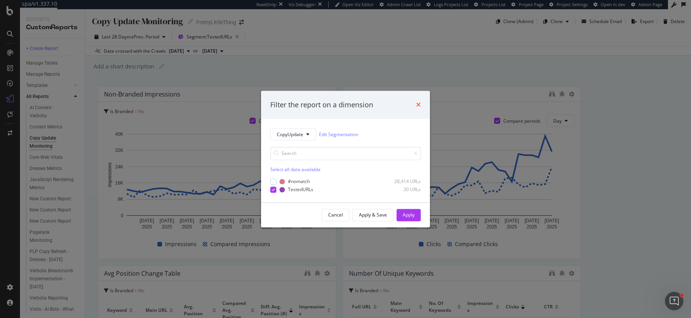
click at [420, 104] on icon "times" at bounding box center [418, 105] width 5 height 6
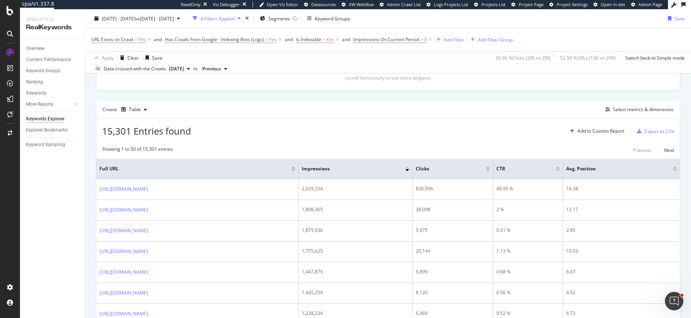
scroll to position [185, 0]
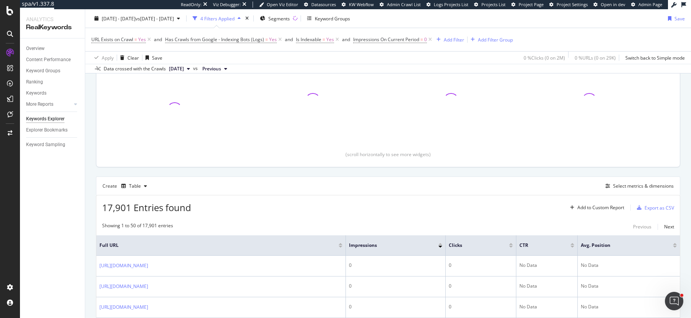
scroll to position [92, 0]
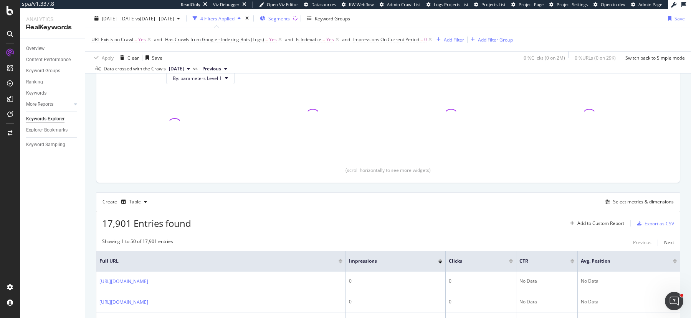
click at [290, 16] on span "Segments" at bounding box center [279, 18] width 22 height 7
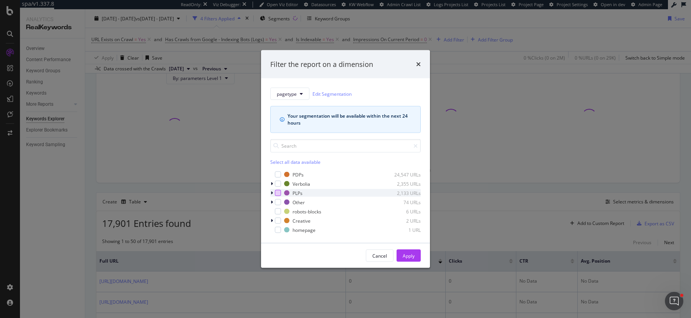
click at [279, 193] on div "modal" at bounding box center [278, 193] width 6 height 6
click at [405, 256] on div "Apply" at bounding box center [409, 255] width 12 height 7
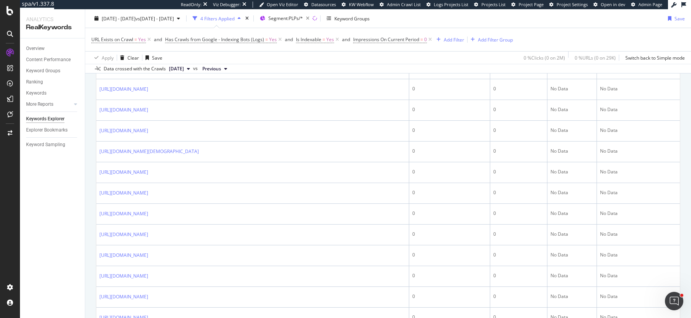
scroll to position [493, 0]
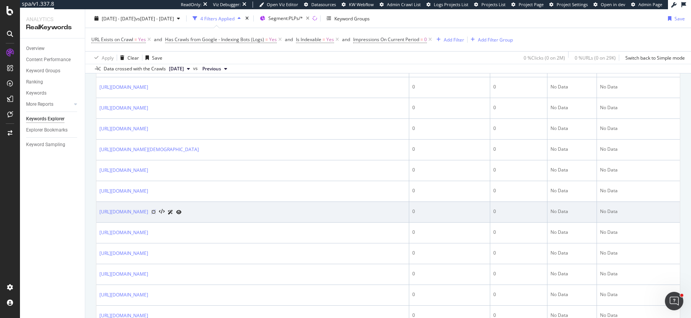
click at [156, 209] on icon at bounding box center [153, 211] width 5 height 5
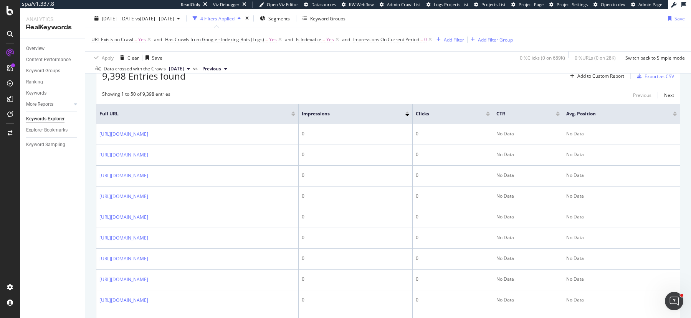
scroll to position [245, 0]
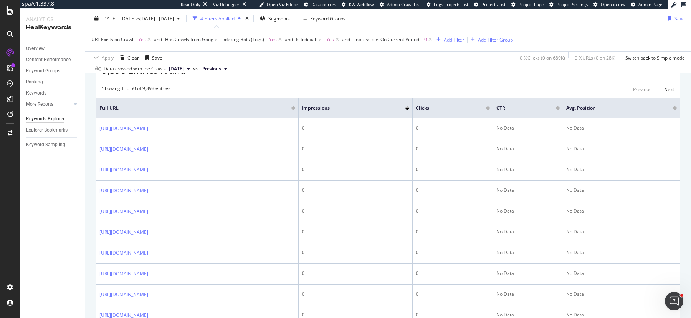
click at [538, 69] on div "Data crossed with the Crawls [DATE] vs Previous" at bounding box center [388, 68] width 606 height 9
